Goal: Check status

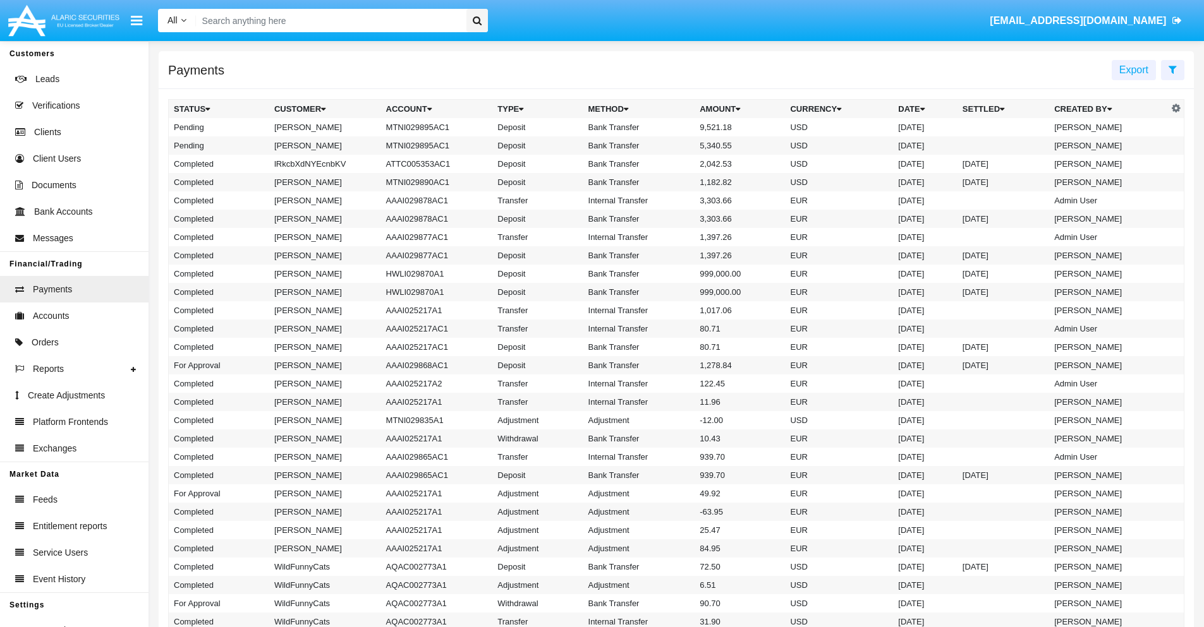
click at [1172, 69] on icon at bounding box center [1172, 69] width 8 height 10
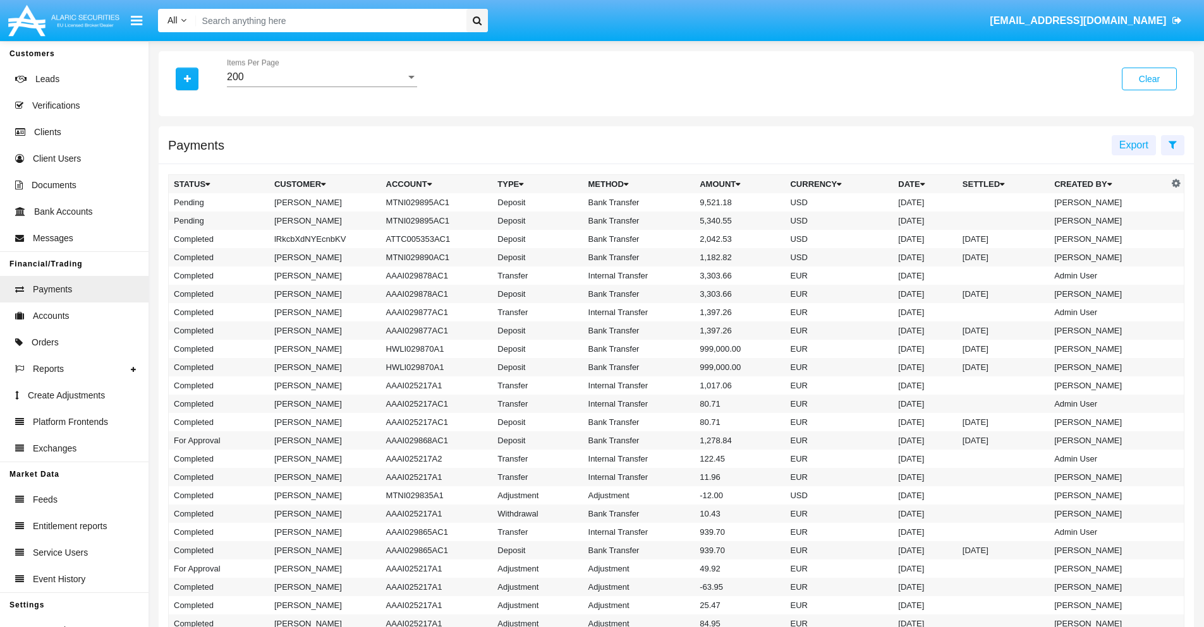
click at [322, 77] on div "200" at bounding box center [316, 76] width 179 height 11
click at [322, 87] on span "10" at bounding box center [322, 86] width 190 height 30
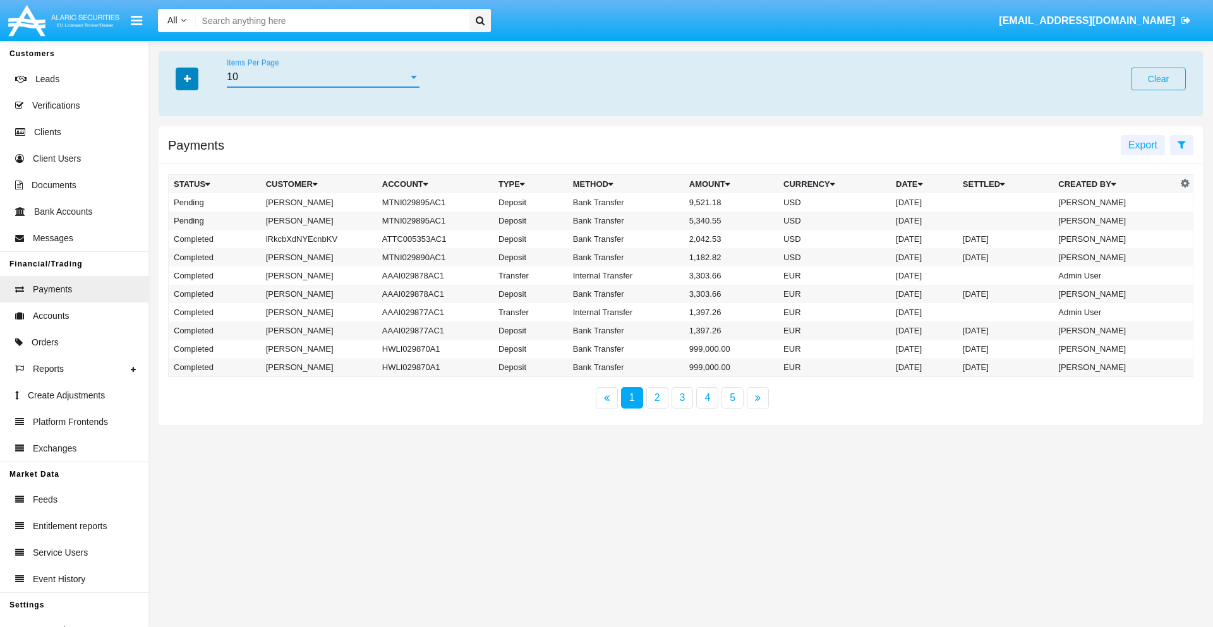
click at [187, 78] on icon "button" at bounding box center [187, 79] width 7 height 9
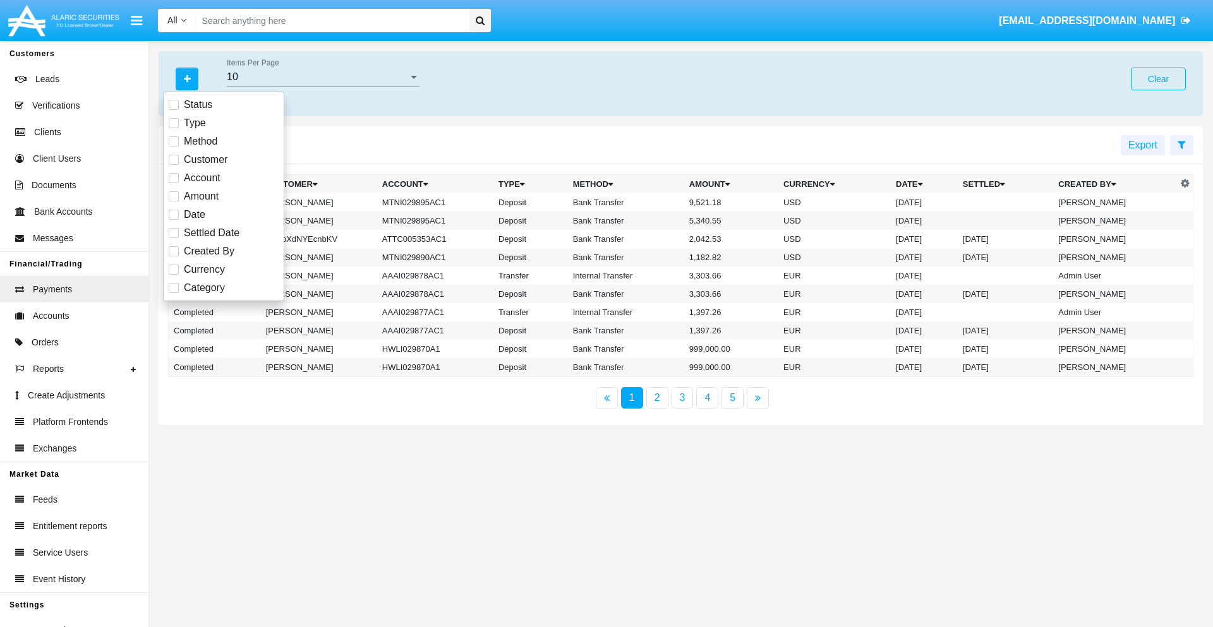
click at [198, 105] on span "Status" at bounding box center [198, 104] width 28 height 15
click at [174, 110] on input "Status" at bounding box center [173, 110] width 1 height 1
checkbox input "true"
click at [187, 78] on icon "button" at bounding box center [187, 79] width 7 height 9
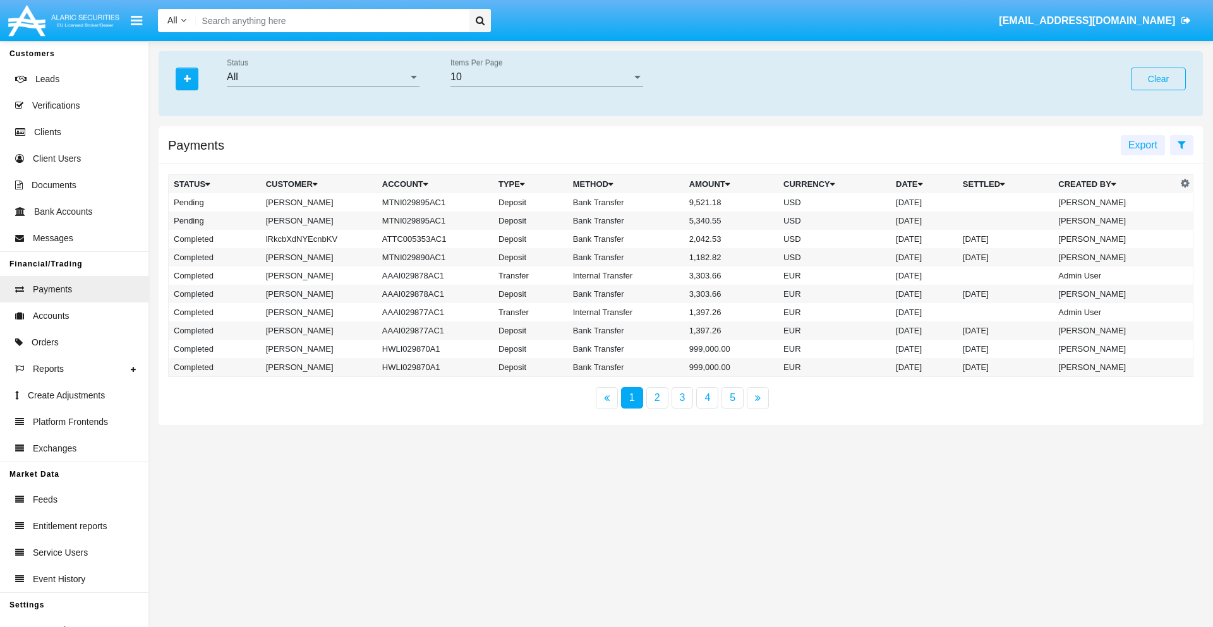
click at [323, 77] on div "All" at bounding box center [317, 76] width 181 height 11
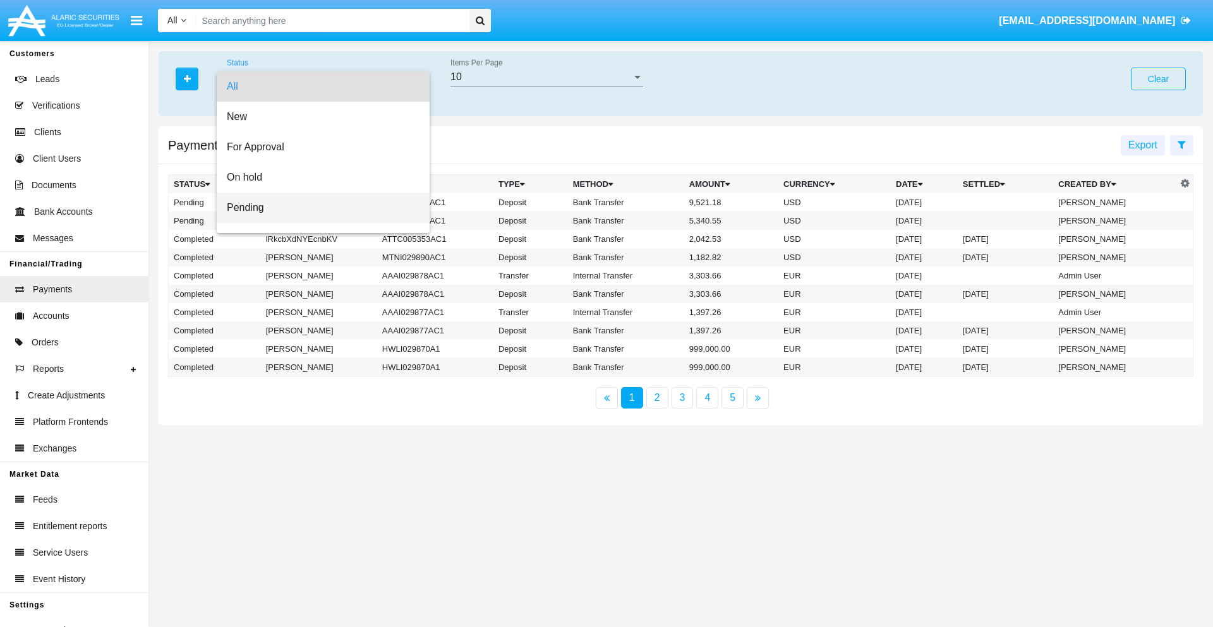
click at [318, 208] on span "Pending" at bounding box center [323, 208] width 193 height 30
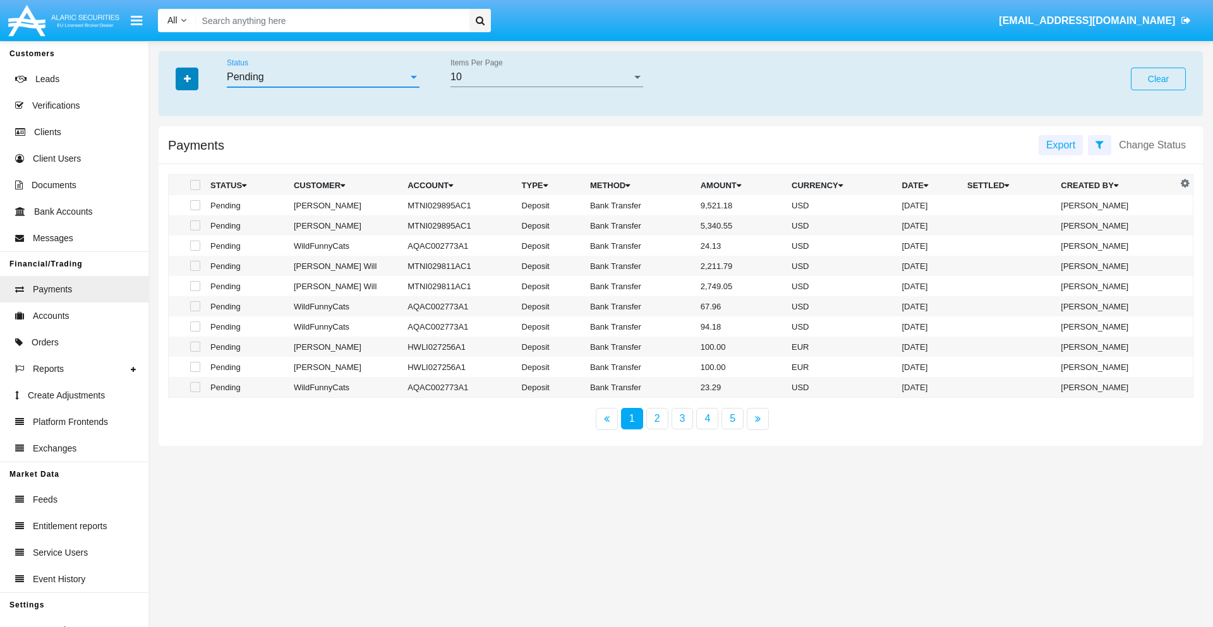
click at [187, 78] on icon "button" at bounding box center [187, 79] width 7 height 9
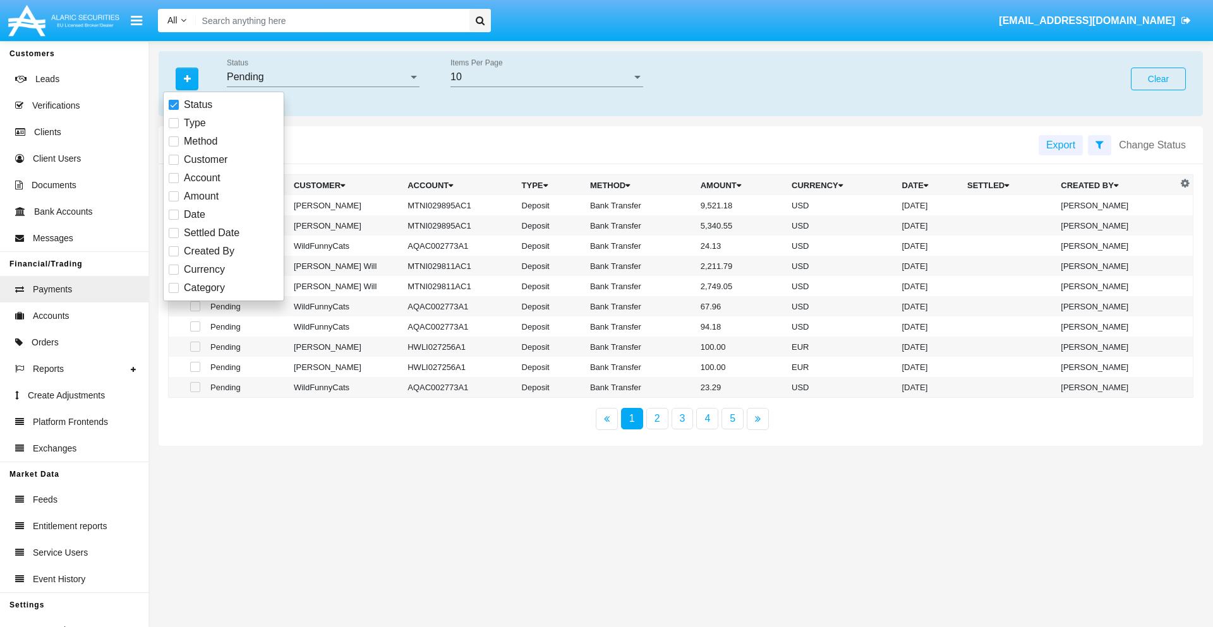
click at [200, 142] on span "Method" at bounding box center [200, 141] width 33 height 15
click at [174, 147] on input "Method" at bounding box center [173, 147] width 1 height 1
checkbox input "true"
click at [187, 78] on icon "button" at bounding box center [187, 79] width 7 height 9
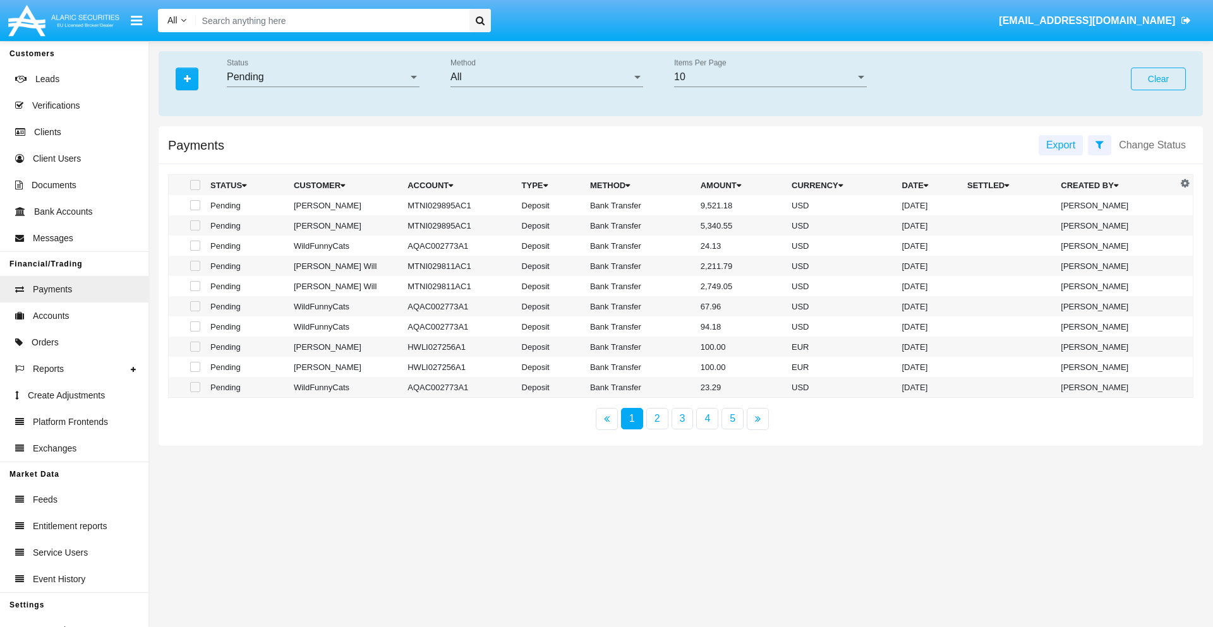
click at [546, 77] on div "All" at bounding box center [540, 76] width 181 height 11
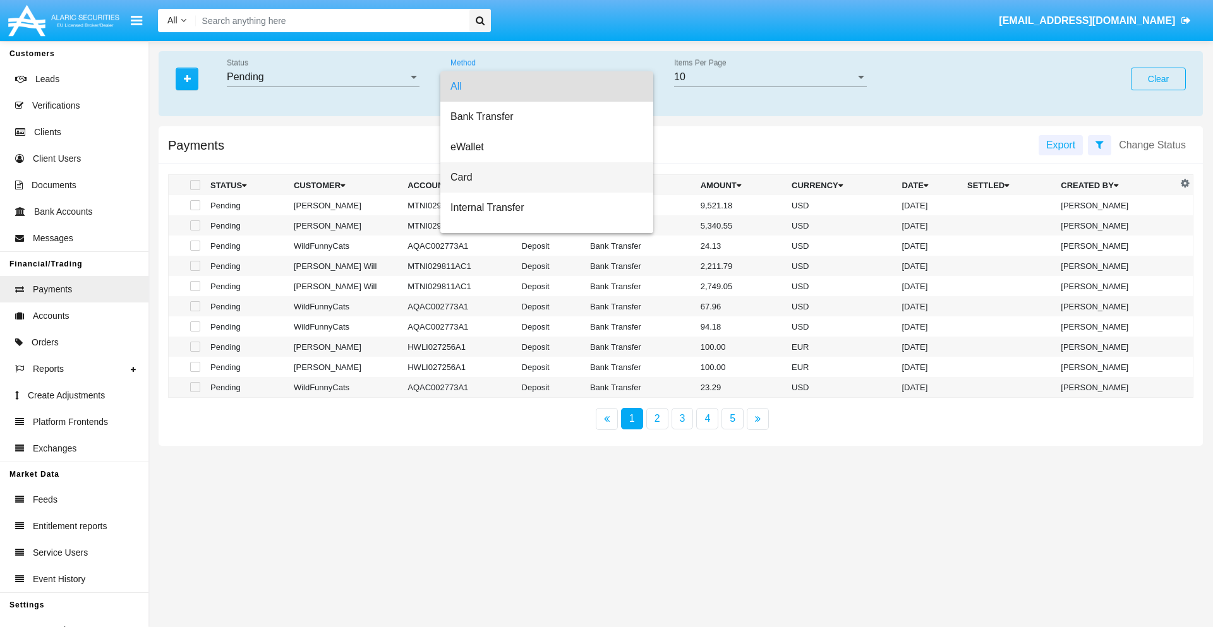
click at [541, 178] on span "Card" at bounding box center [546, 177] width 193 height 30
